Goal: Information Seeking & Learning: Learn about a topic

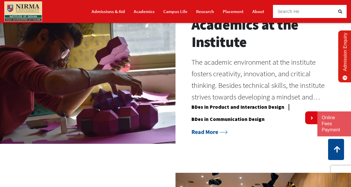
scroll to position [421, 0]
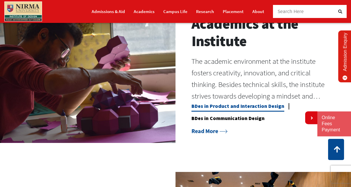
click at [235, 103] on link "BDes in Product and Interaction Design" at bounding box center [238, 107] width 93 height 9
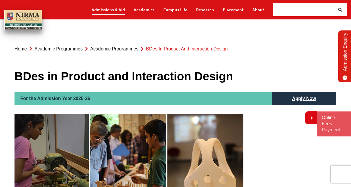
click at [121, 9] on link "Admissions & Aid" at bounding box center [108, 10] width 33 height 10
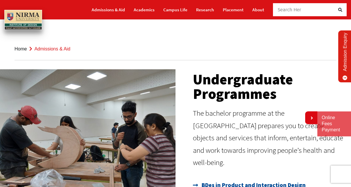
scroll to position [30, 0]
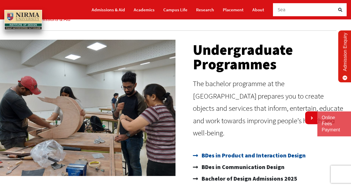
click at [234, 150] on span "BDes in Product and Interaction Design" at bounding box center [253, 156] width 106 height 12
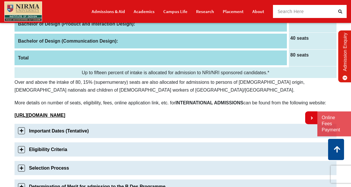
scroll to position [162, 0]
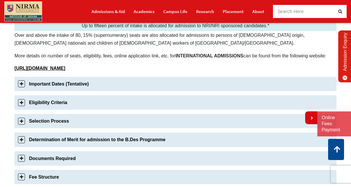
click at [42, 106] on link "Eligibility Criteria" at bounding box center [176, 103] width 322 height 14
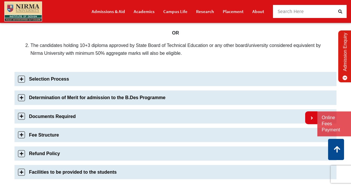
scroll to position [269, 0]
click at [58, 82] on link "Selection Process" at bounding box center [176, 79] width 322 height 14
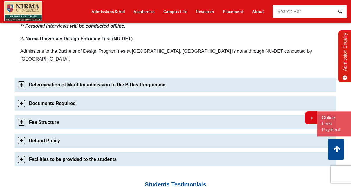
scroll to position [452, 0]
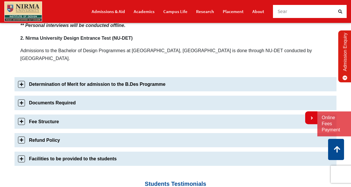
click at [124, 115] on link "Fee Structure" at bounding box center [176, 122] width 322 height 14
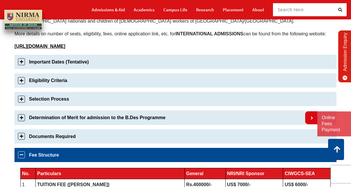
scroll to position [0, 0]
